Goal: Check status: Check status

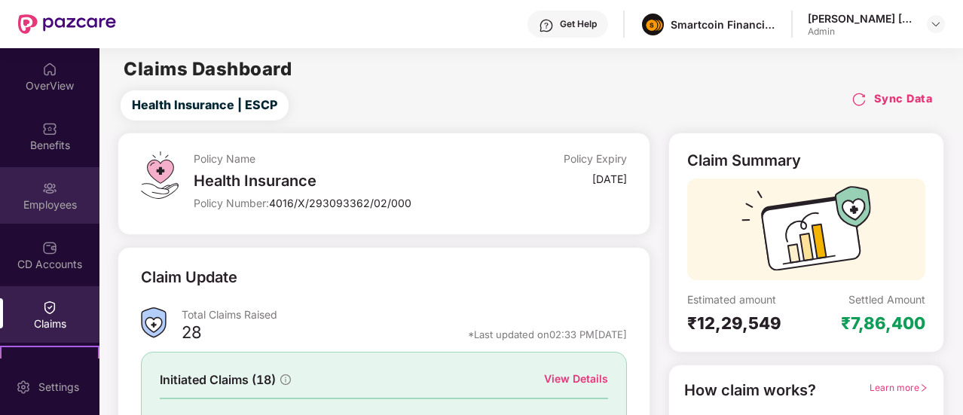
click at [56, 200] on div "Employees" at bounding box center [49, 204] width 99 height 15
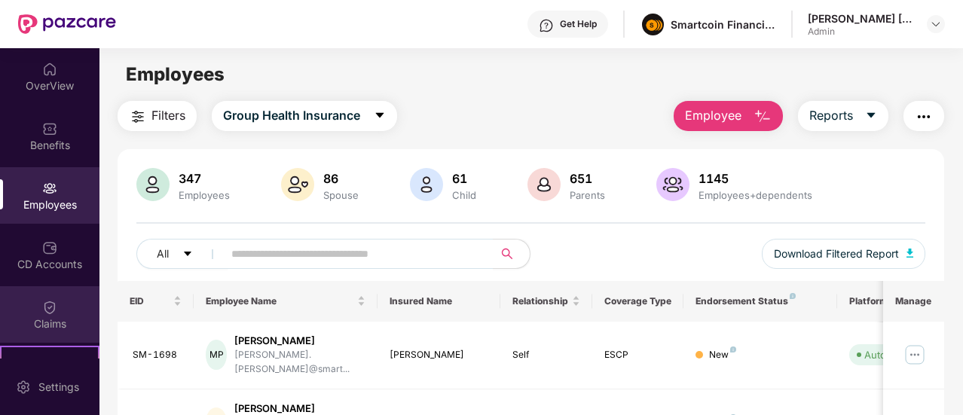
click at [51, 297] on div "Claims" at bounding box center [49, 314] width 99 height 56
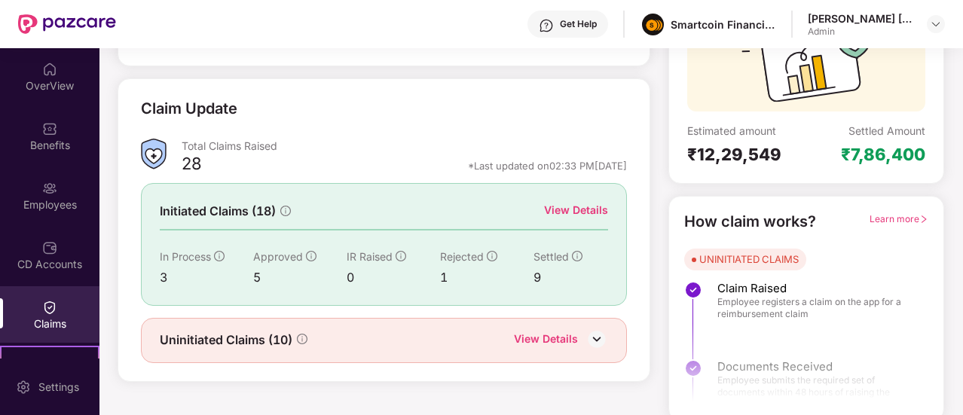
scroll to position [173, 0]
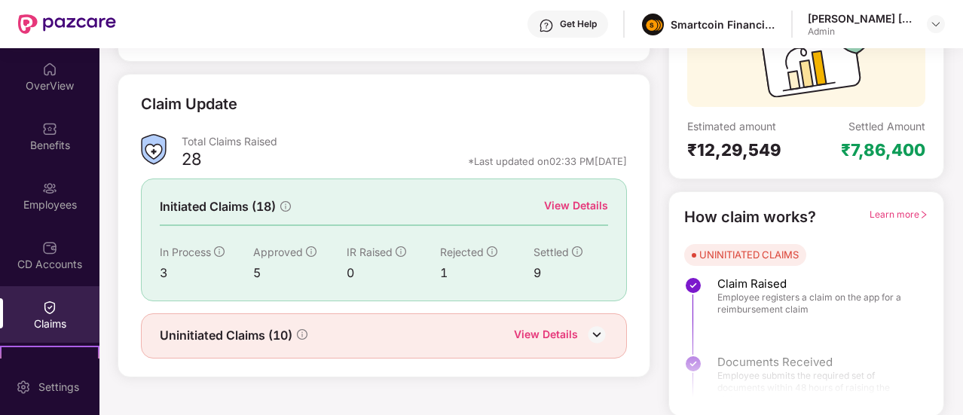
click at [569, 206] on div "View Details" at bounding box center [576, 205] width 64 height 17
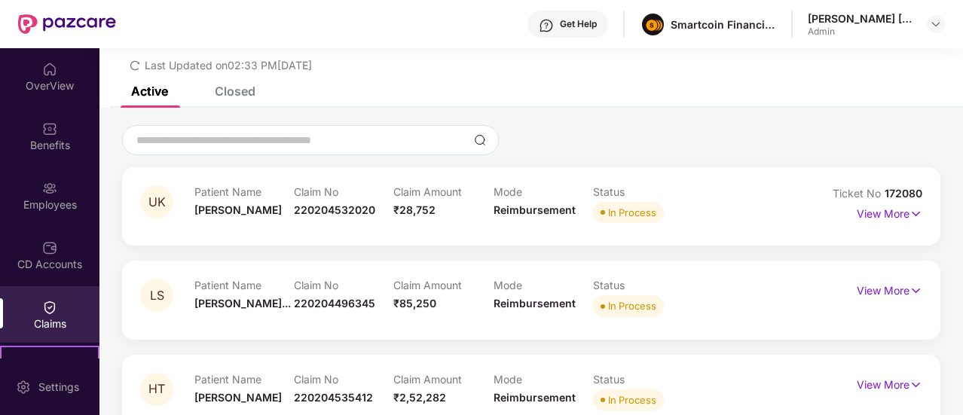
scroll to position [81, 0]
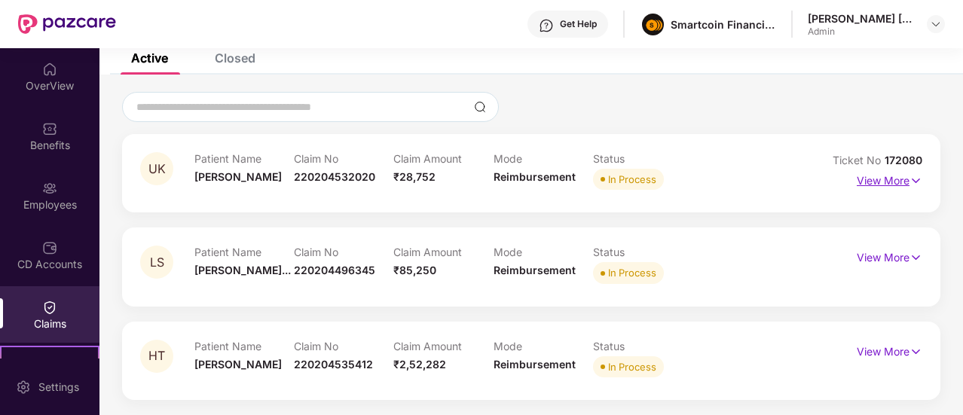
click at [878, 174] on p "View More" at bounding box center [889, 179] width 66 height 20
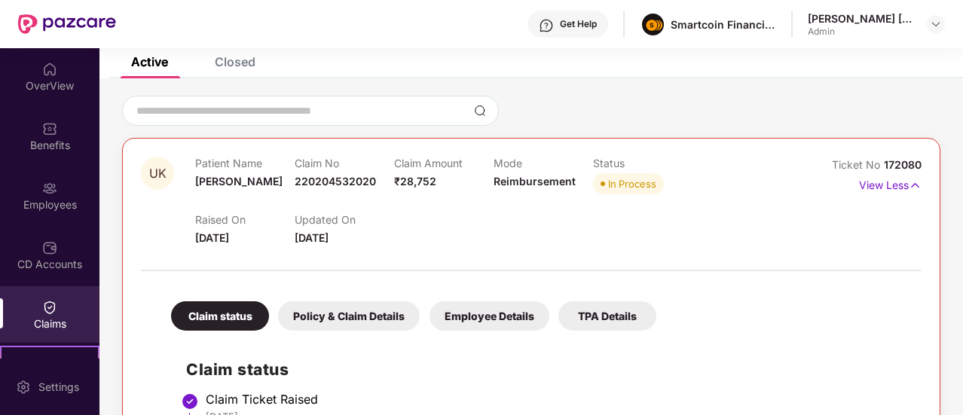
scroll to position [0, 0]
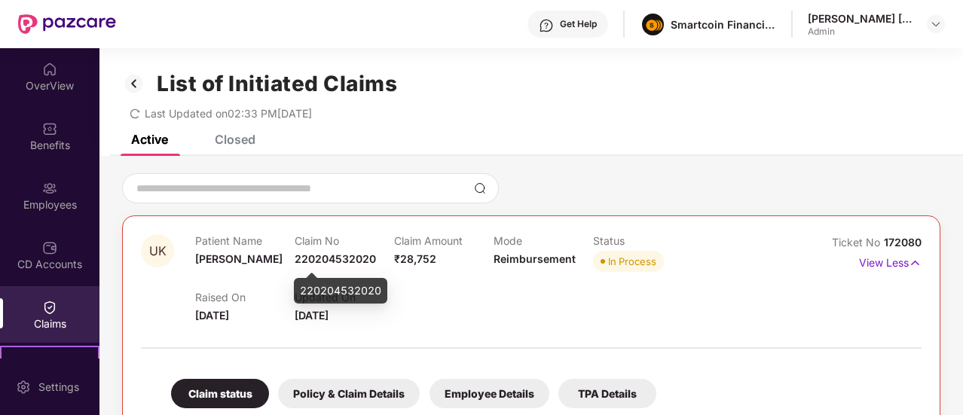
click at [339, 261] on span "220204532020" at bounding box center [335, 258] width 81 height 13
copy span "220204532020"
click at [449, 277] on div "Raised On [DATE] Updated On [DATE]" at bounding box center [493, 300] width 596 height 48
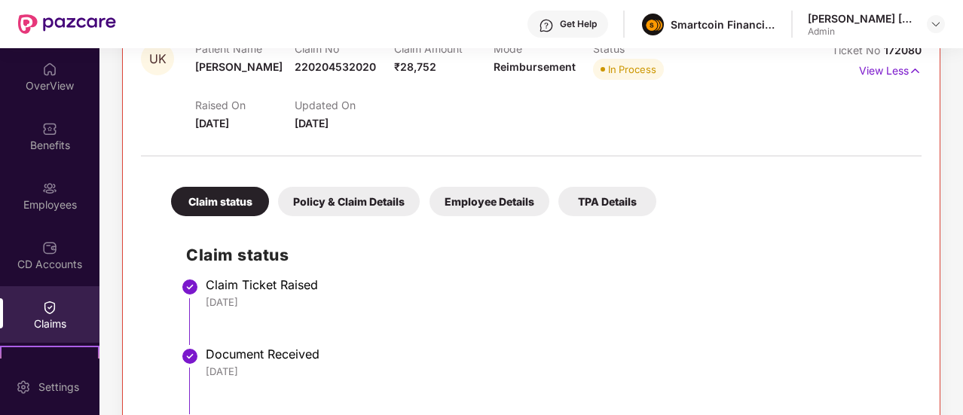
scroll to position [185, 0]
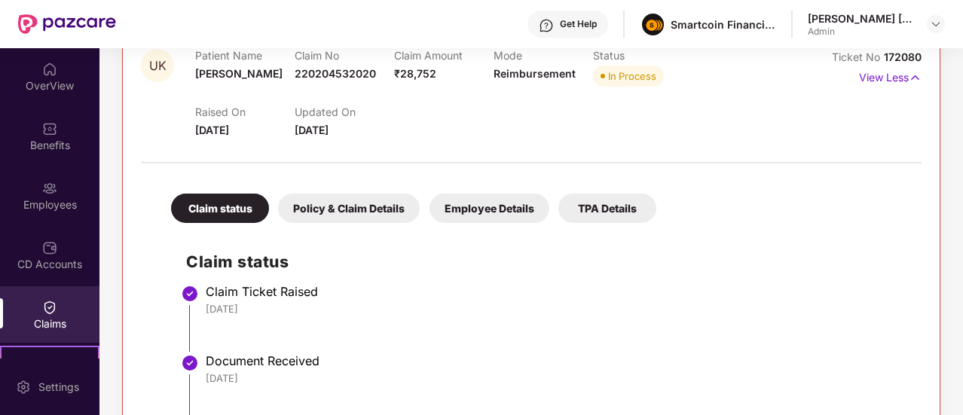
click at [370, 209] on div "Policy & Claim Details" at bounding box center [349, 208] width 142 height 29
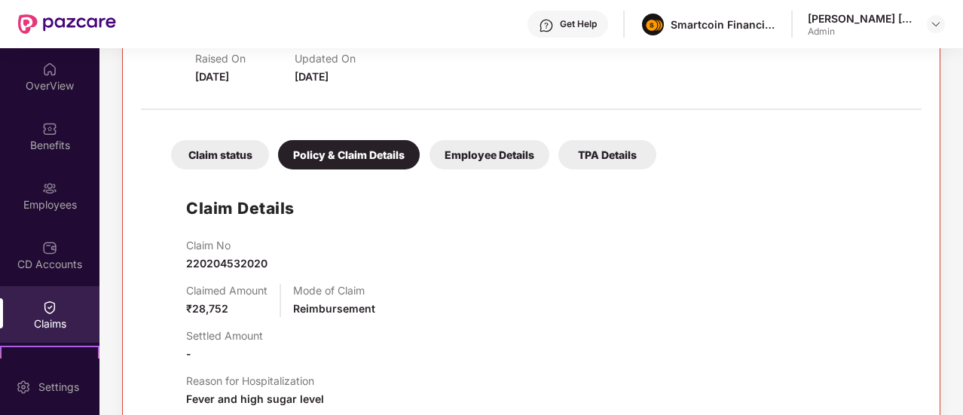
scroll to position [194, 0]
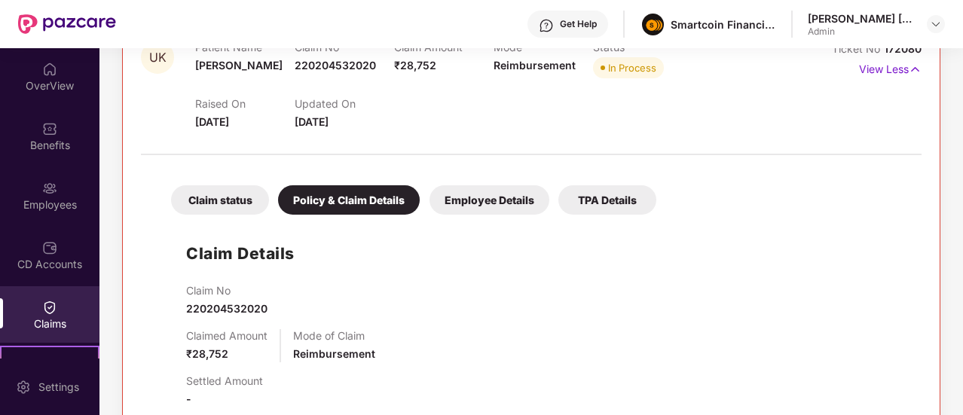
click at [494, 207] on div "Employee Details" at bounding box center [489, 199] width 120 height 29
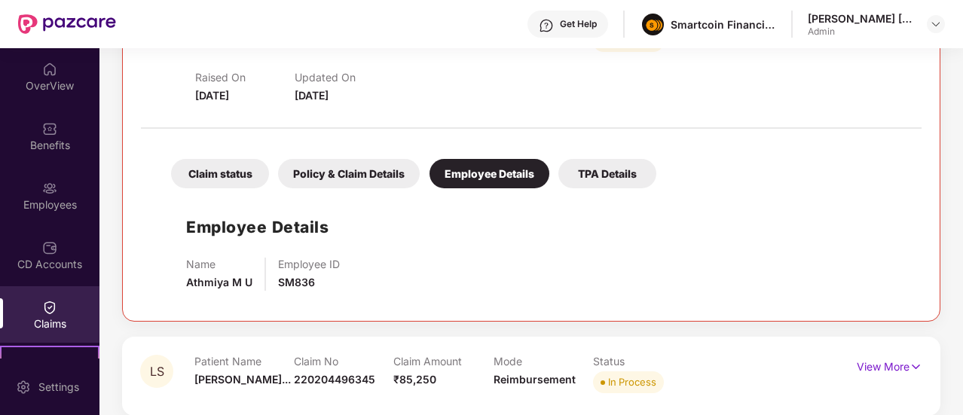
scroll to position [230, 0]
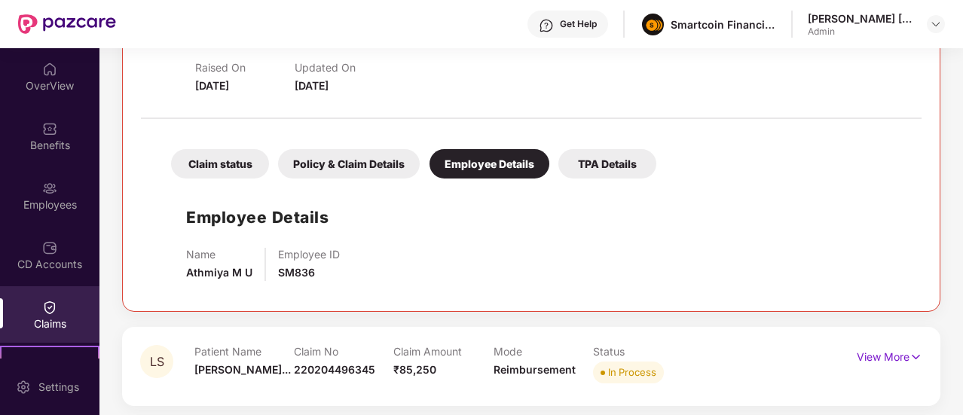
click at [615, 166] on div "TPA Details" at bounding box center [607, 163] width 98 height 29
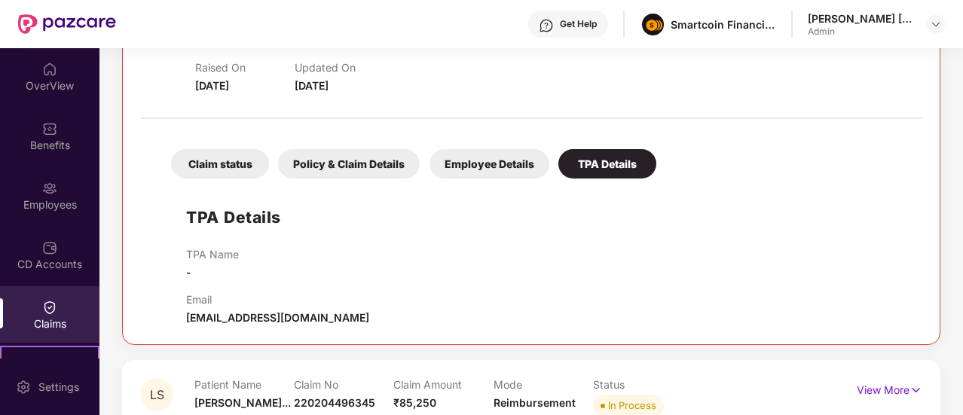
scroll to position [260, 0]
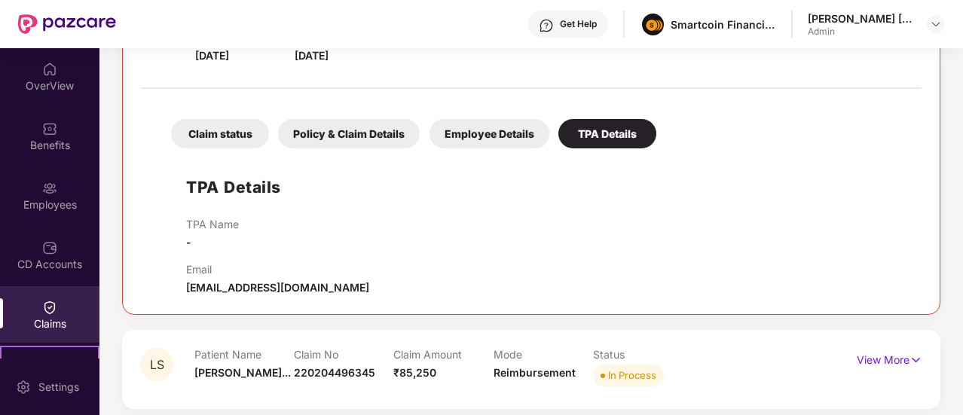
click at [221, 123] on div "Claim status" at bounding box center [220, 133] width 98 height 29
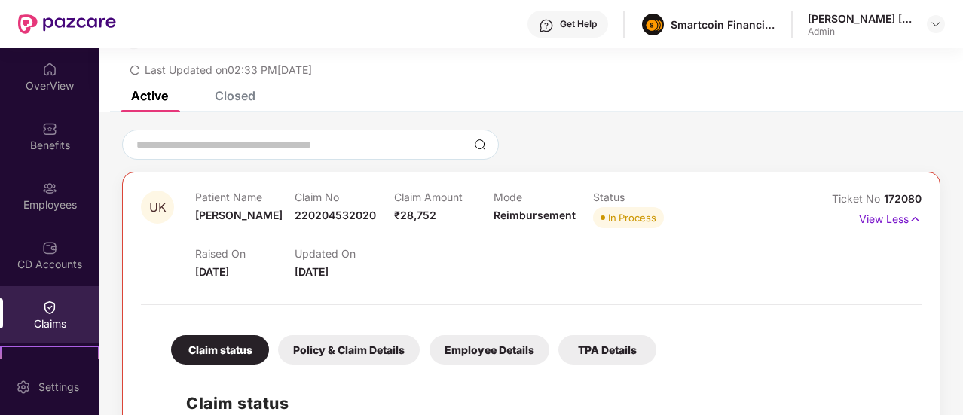
scroll to position [0, 0]
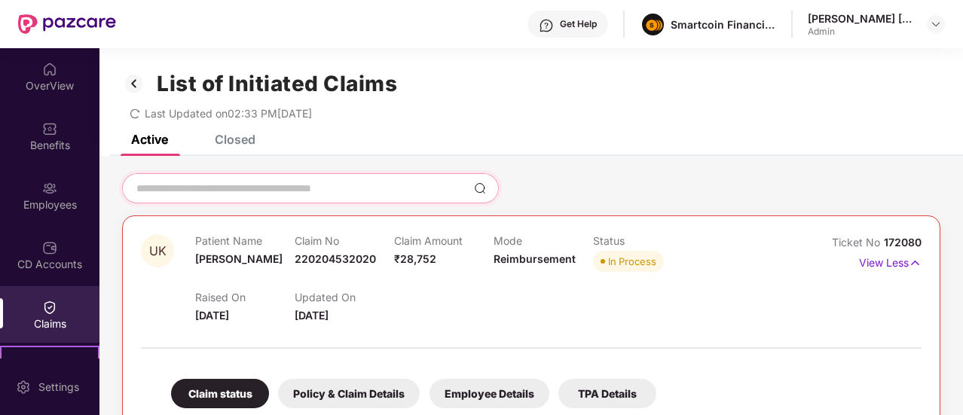
click at [369, 188] on input at bounding box center [301, 189] width 333 height 16
click at [224, 138] on div "Closed" at bounding box center [235, 139] width 41 height 15
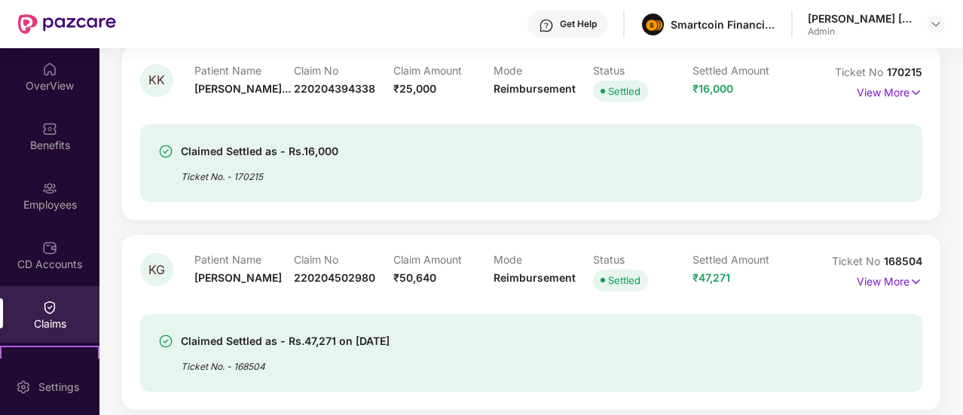
scroll to position [549, 0]
click at [884, 87] on p "View More" at bounding box center [889, 90] width 66 height 20
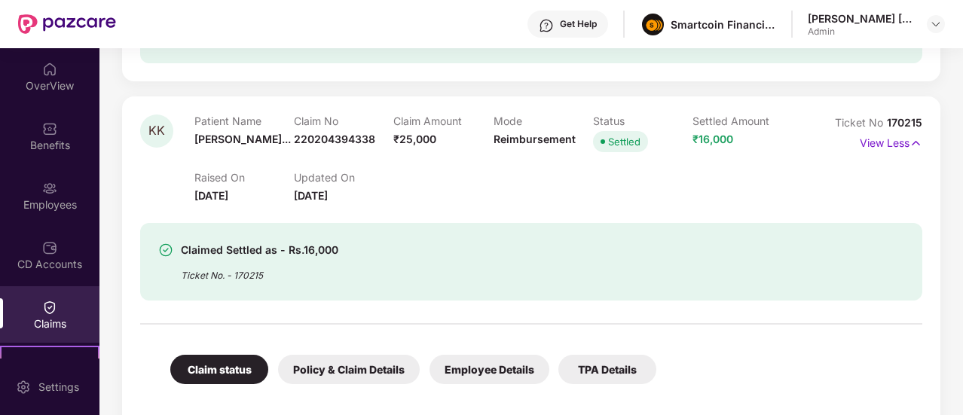
scroll to position [475, 0]
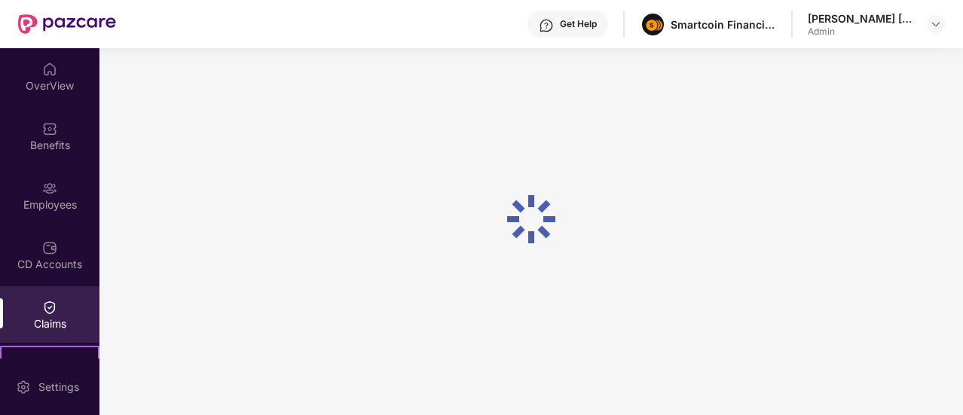
scroll to position [173, 0]
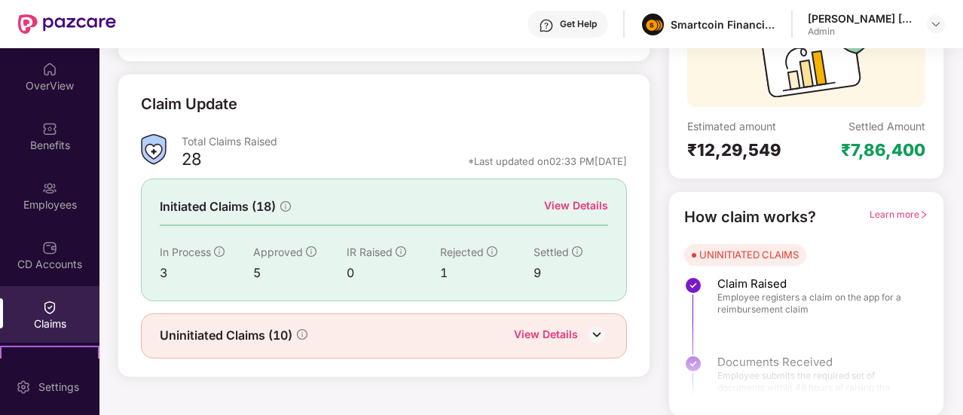
click at [574, 202] on div "View Details" at bounding box center [576, 205] width 64 height 17
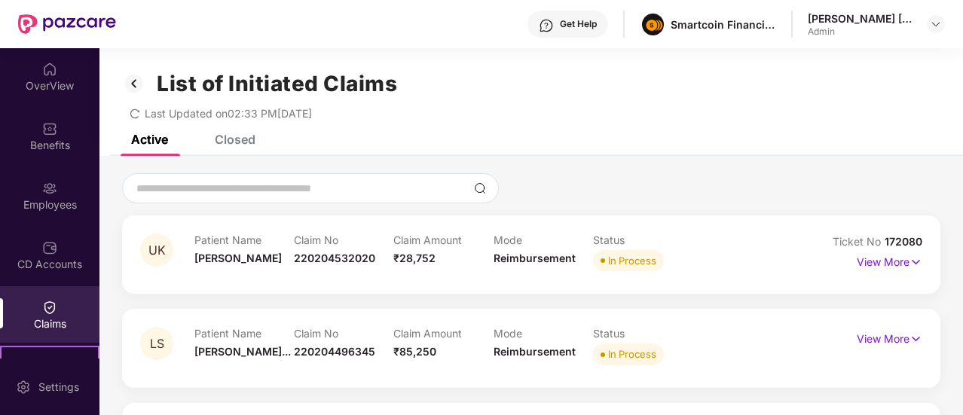
click at [249, 139] on div "Closed" at bounding box center [235, 139] width 41 height 15
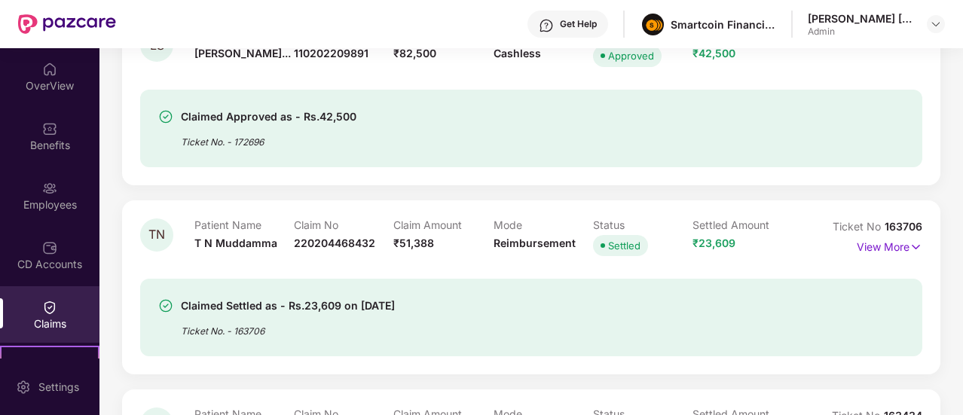
scroll to position [1162, 0]
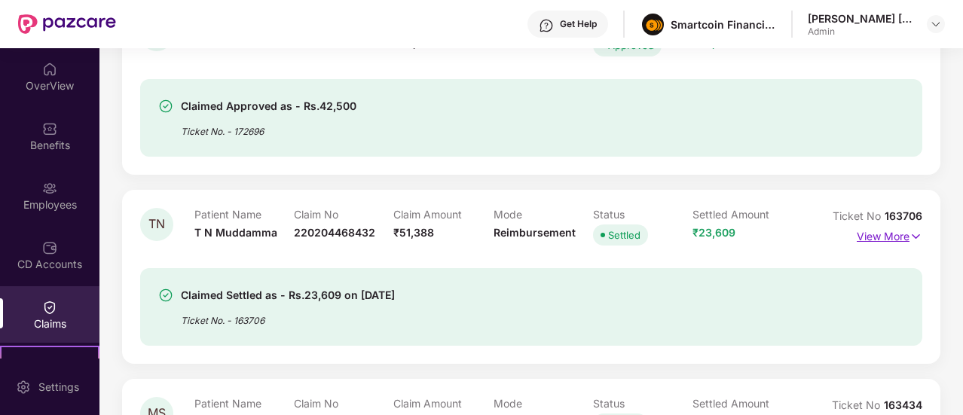
click at [868, 232] on p "View More" at bounding box center [889, 234] width 66 height 20
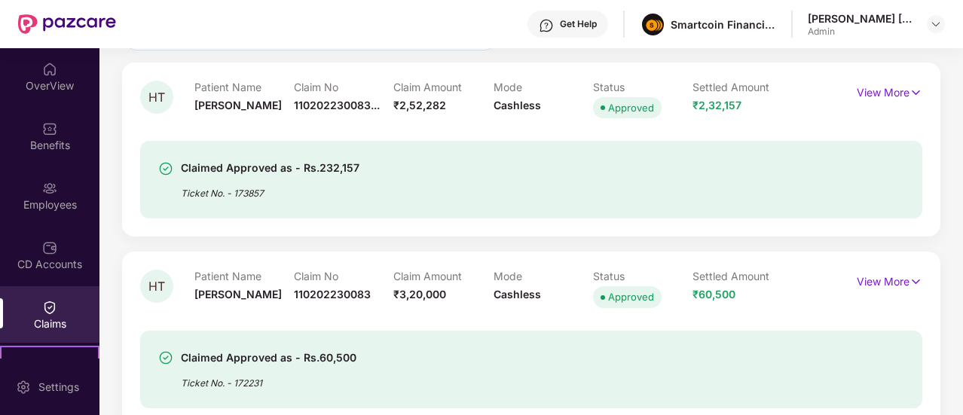
scroll to position [0, 0]
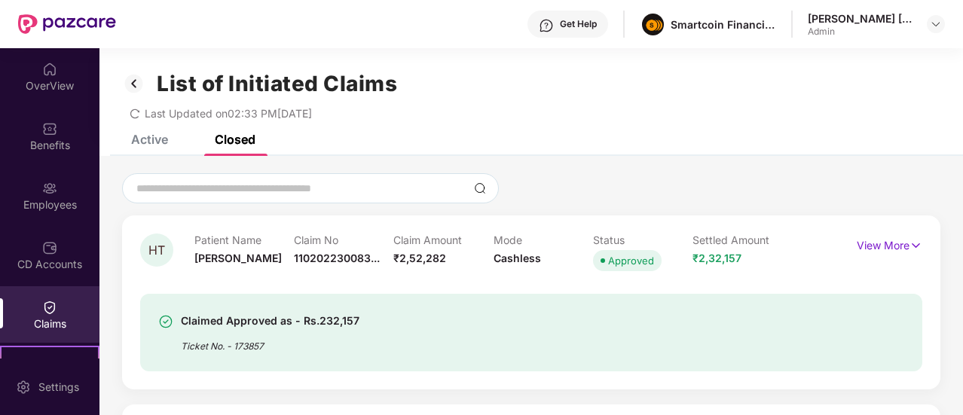
click at [166, 134] on div "List of Initiated Claims Last Updated on 02:33 PM[DATE]" at bounding box center [530, 91] width 863 height 87
click at [154, 136] on div "Active" at bounding box center [149, 139] width 37 height 15
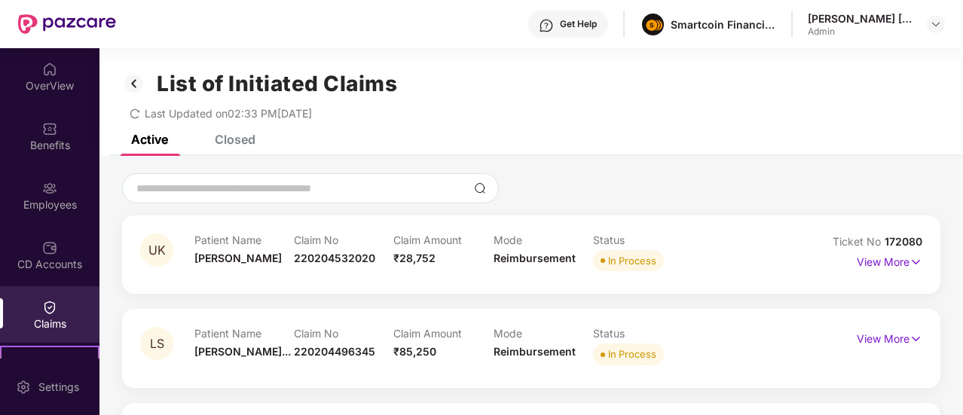
scroll to position [55, 0]
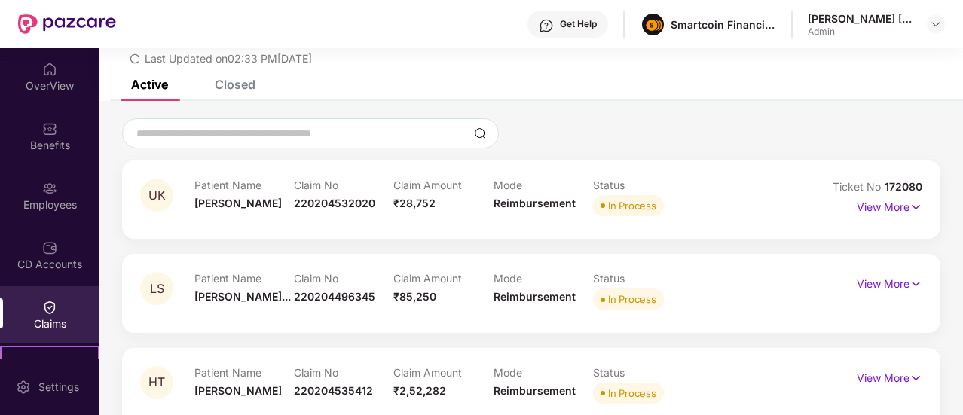
click at [887, 201] on p "View More" at bounding box center [889, 205] width 66 height 20
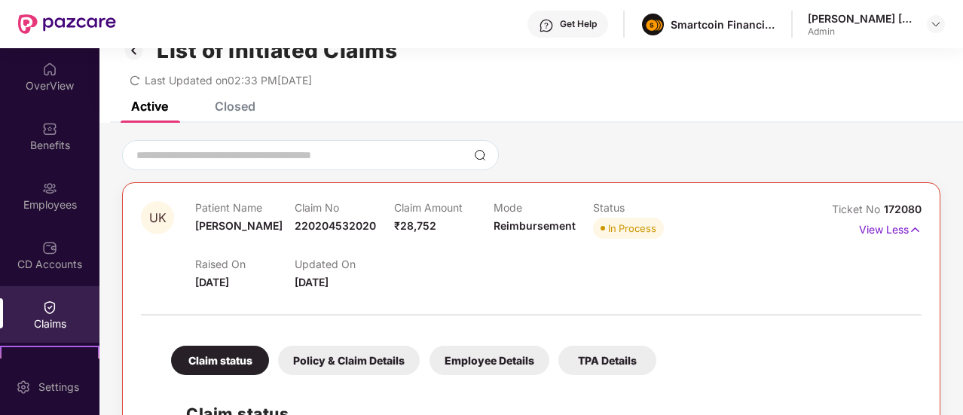
scroll to position [23, 0]
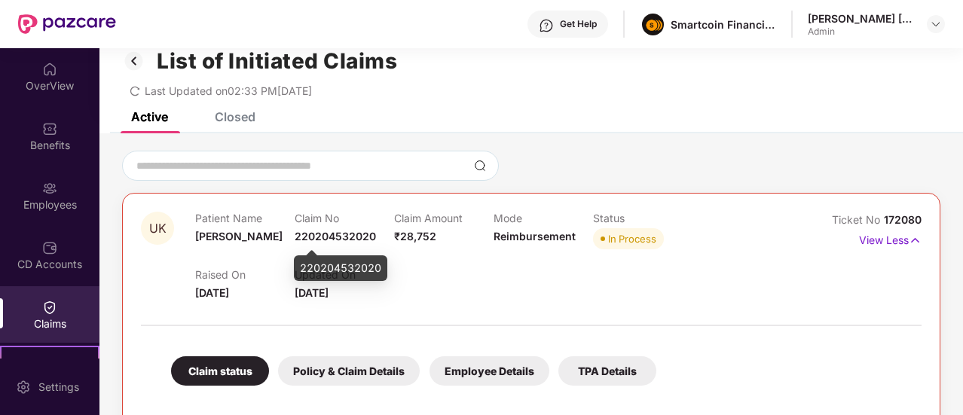
click at [347, 237] on span "220204532020" at bounding box center [335, 236] width 81 height 13
copy span "220204532020"
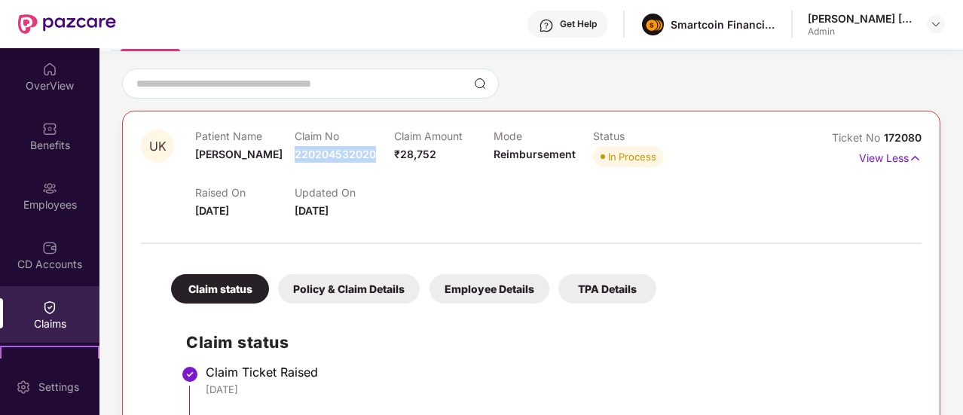
scroll to position [104, 0]
click at [202, 212] on span "[DATE]" at bounding box center [212, 211] width 34 height 13
copy span "[DATE]"
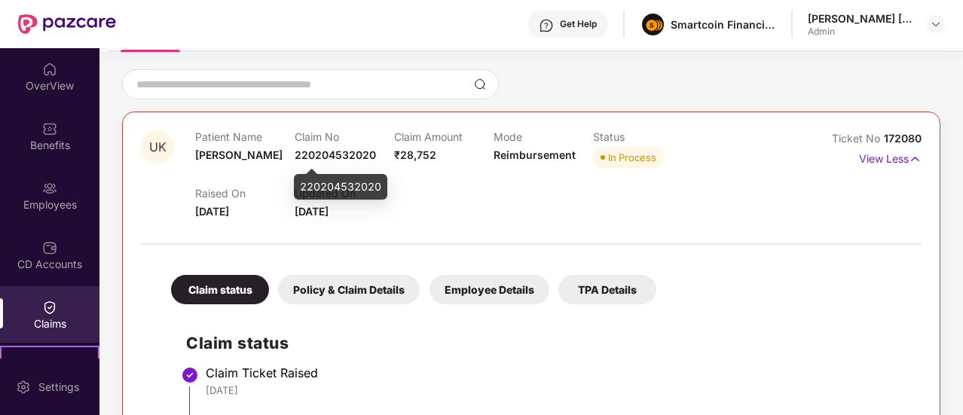
click at [353, 157] on span "220204532020" at bounding box center [335, 154] width 81 height 13
copy span "220204532020"
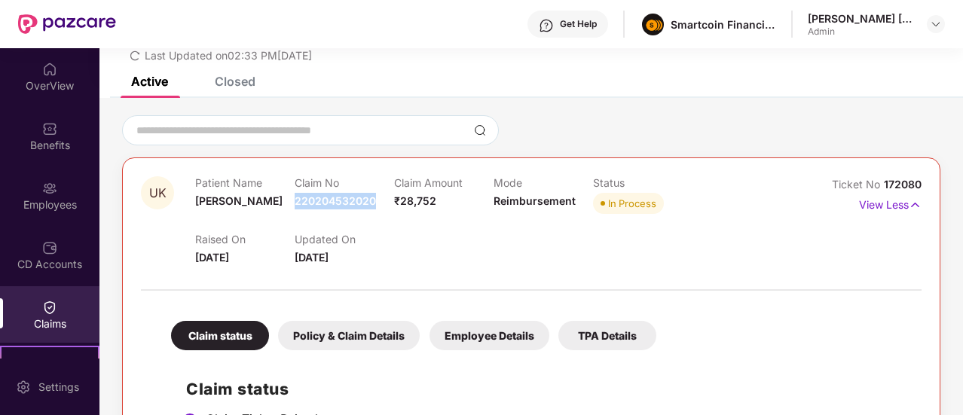
scroll to position [0, 0]
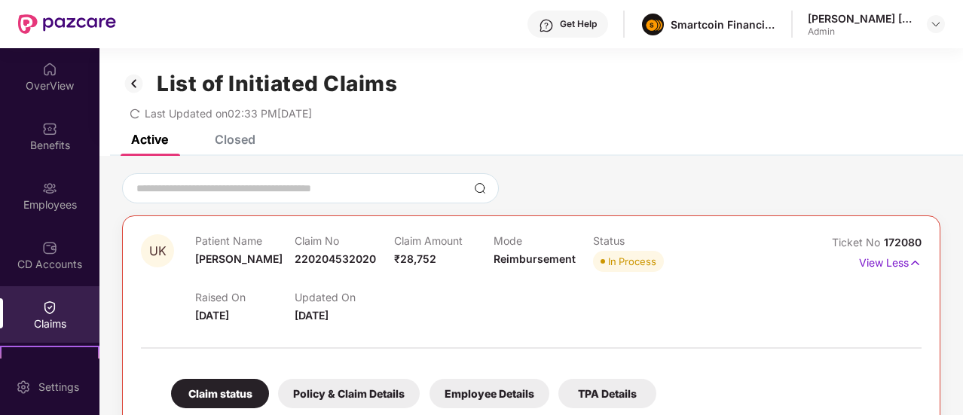
click at [525, 285] on div "Raised On [DATE] Updated On [DATE]" at bounding box center [493, 300] width 596 height 48
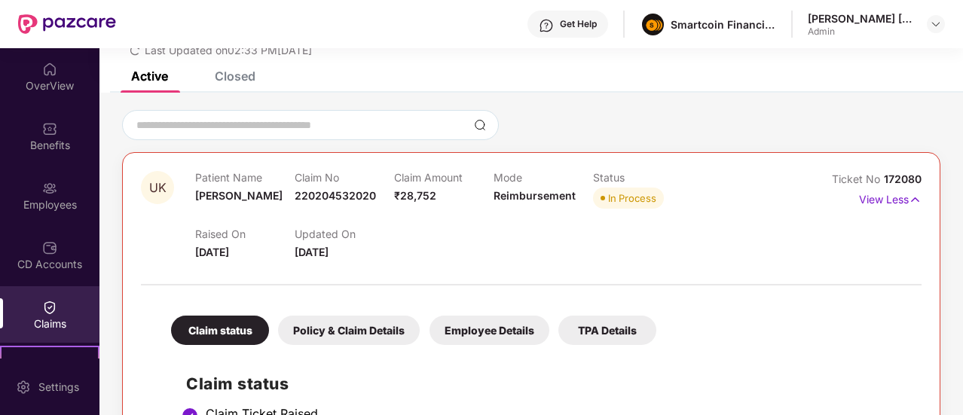
scroll to position [61, 0]
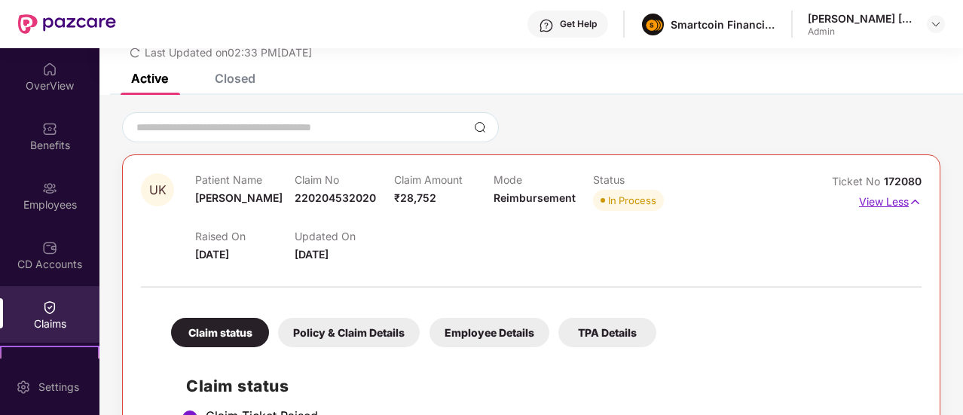
click at [882, 198] on p "View Less" at bounding box center [890, 200] width 63 height 20
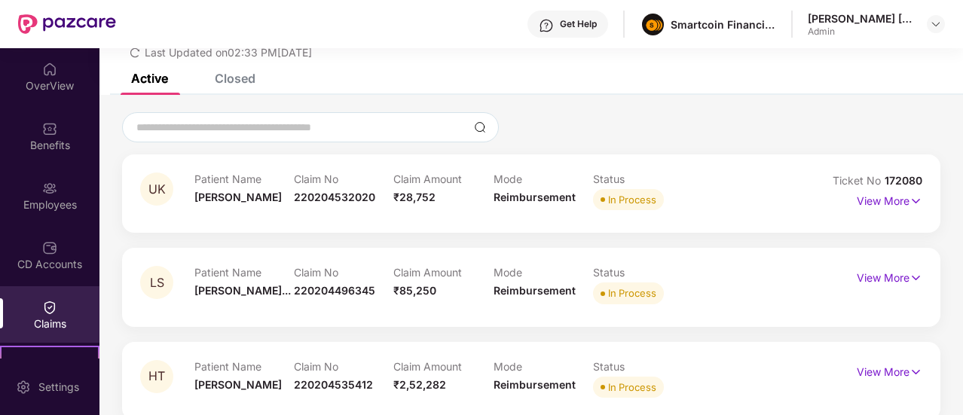
click at [768, 195] on div "Patient Name [PERSON_NAME] Claim No 220204532020 Claim Amount ₹28,752 Mode Reim…" at bounding box center [492, 192] width 597 height 41
click at [881, 204] on p "View More" at bounding box center [889, 199] width 66 height 20
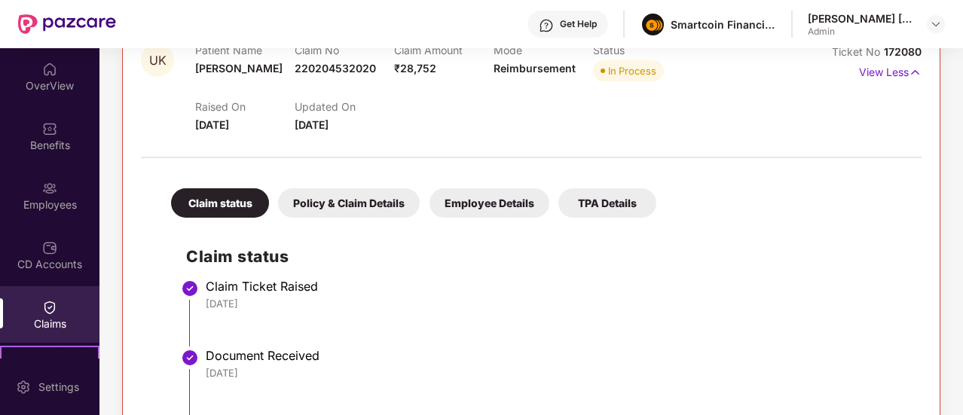
scroll to position [192, 0]
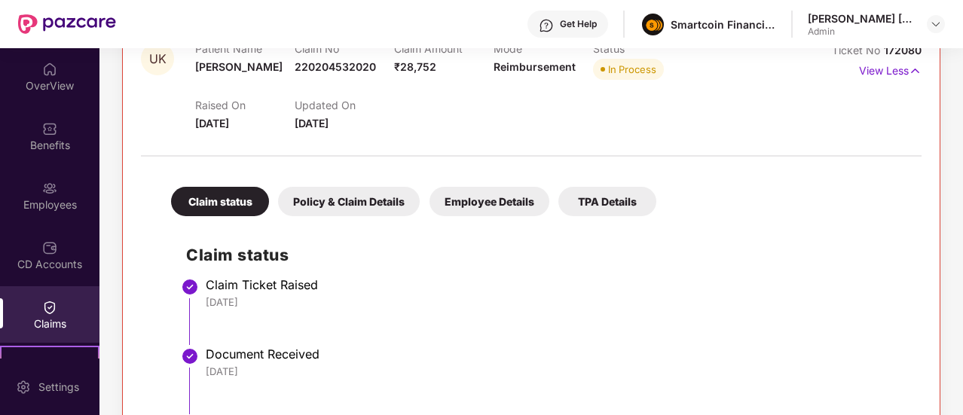
click at [356, 197] on div "Policy & Claim Details" at bounding box center [349, 201] width 142 height 29
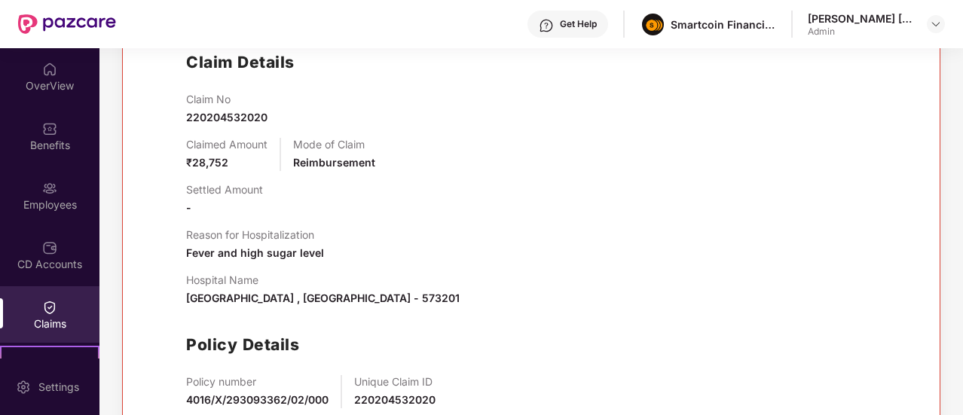
scroll to position [426, 0]
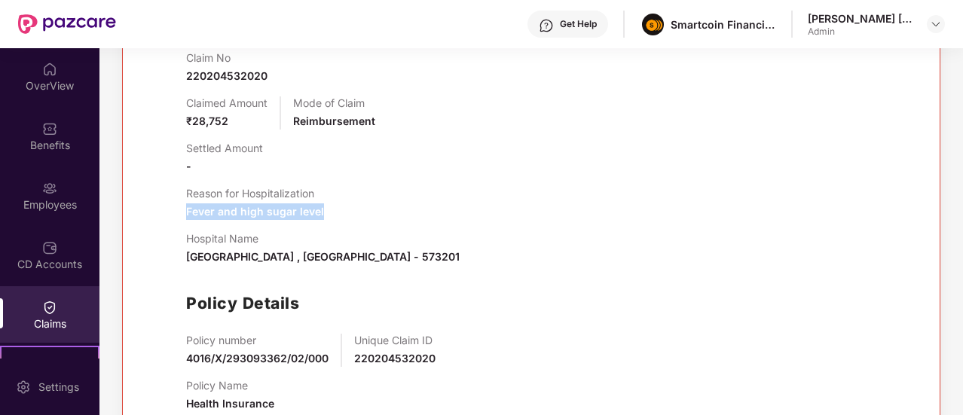
drag, startPoint x: 184, startPoint y: 214, endPoint x: 321, endPoint y: 213, distance: 137.1
click at [321, 213] on div "Claim Details Claim No 220204532020 Claimed Amount ₹28,752 Mode of Claim Reimbu…" at bounding box center [531, 206] width 750 height 435
copy span "Fever and high sugar level"
